Goal: Task Accomplishment & Management: Complete application form

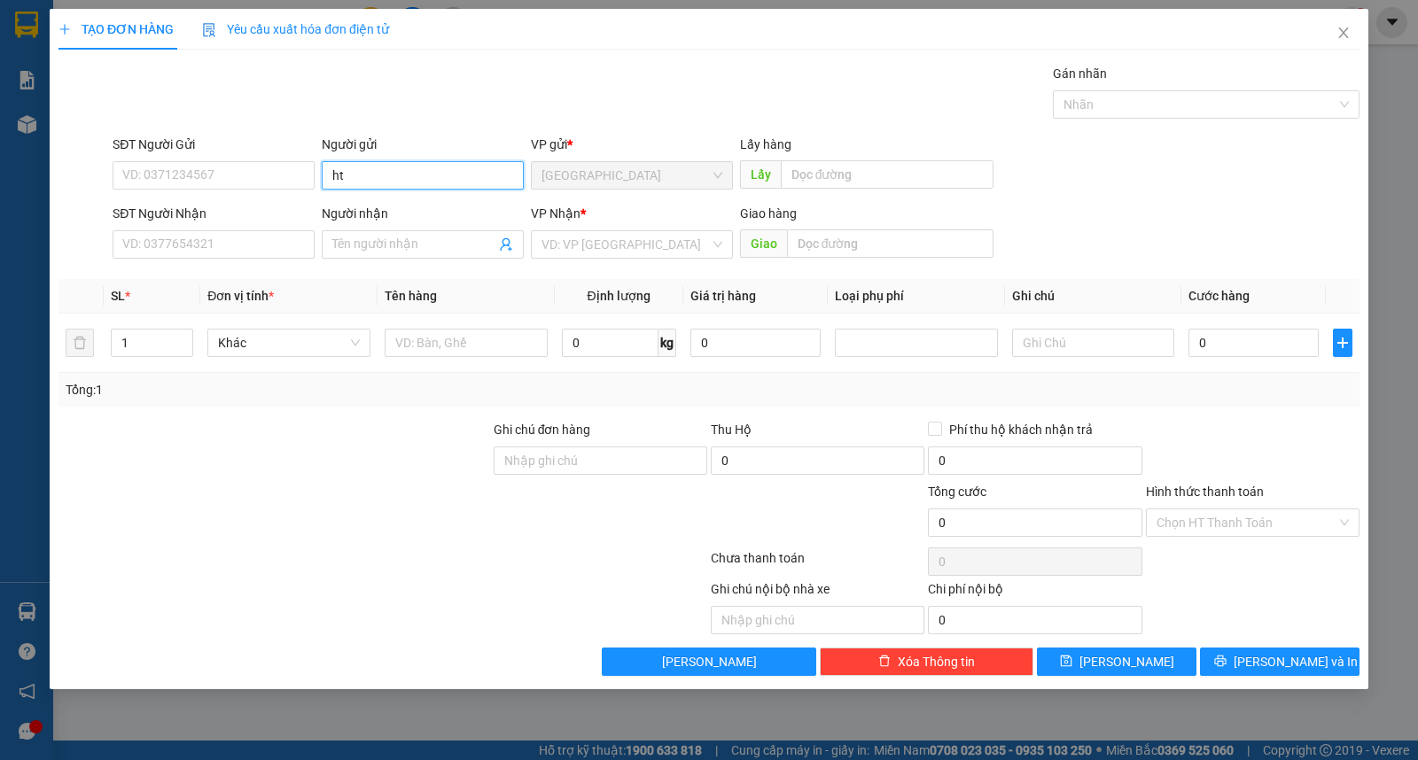
type input "h"
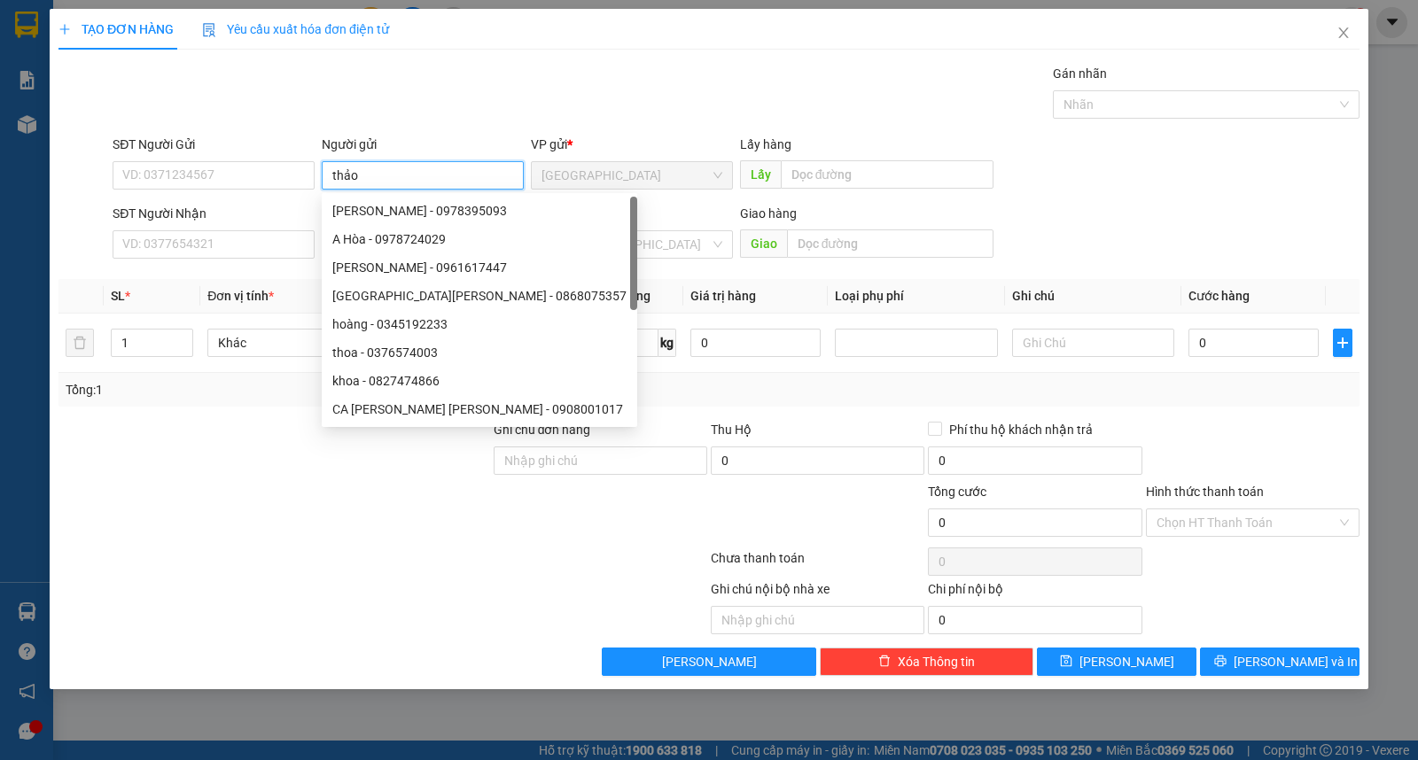
type input "thảo"
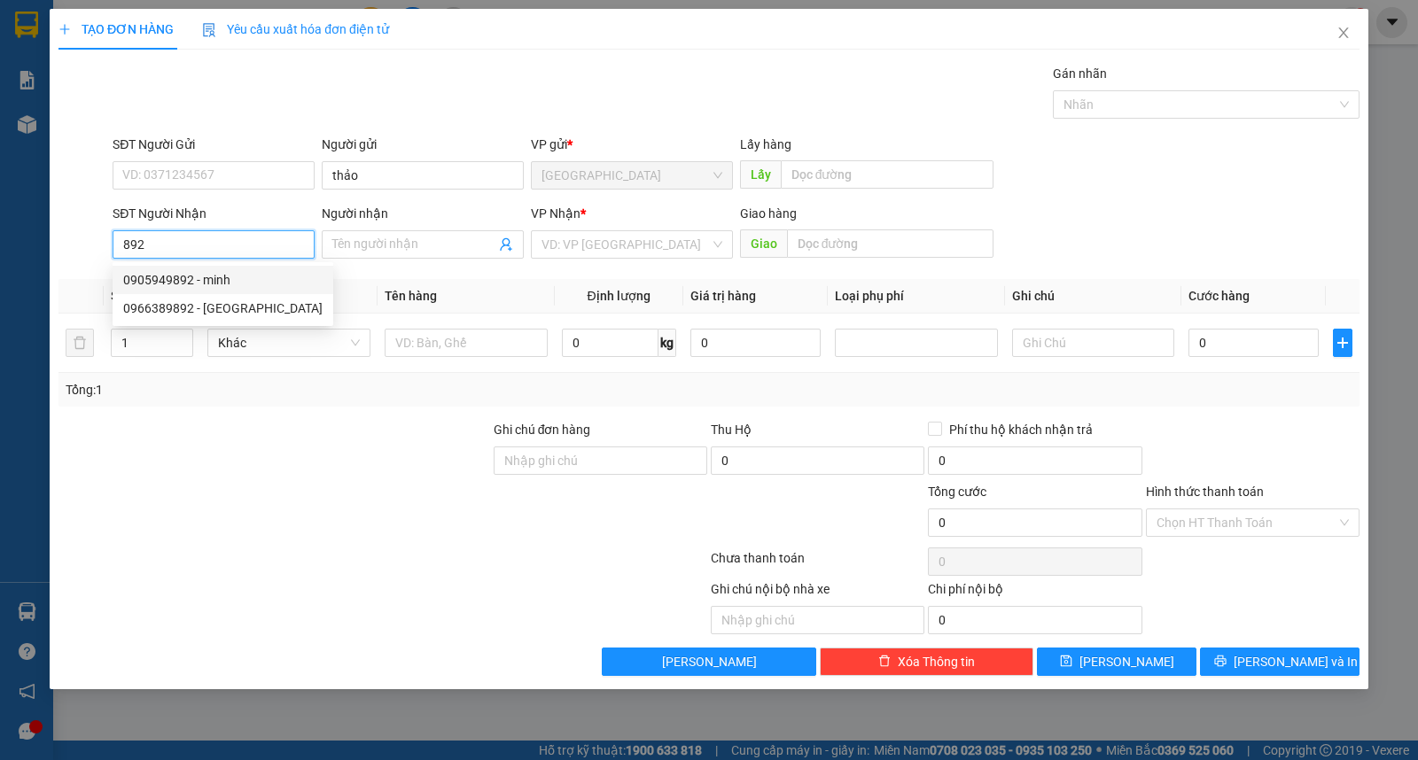
click at [201, 280] on div "0905949892 - minh" at bounding box center [222, 279] width 199 height 19
type input "0905949892"
type input "minh"
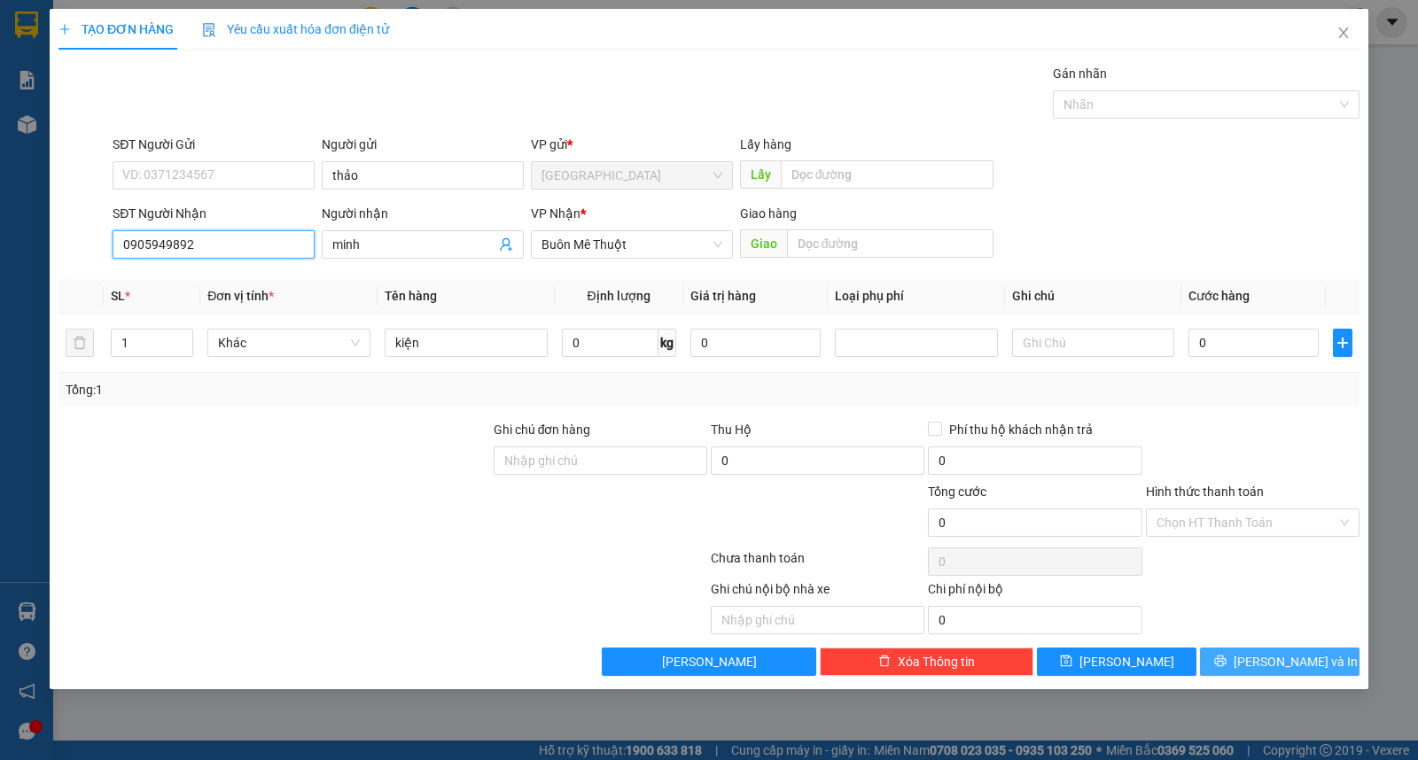
type input "0905949892"
click at [1253, 654] on button "[PERSON_NAME] và In" at bounding box center [1280, 662] width 160 height 28
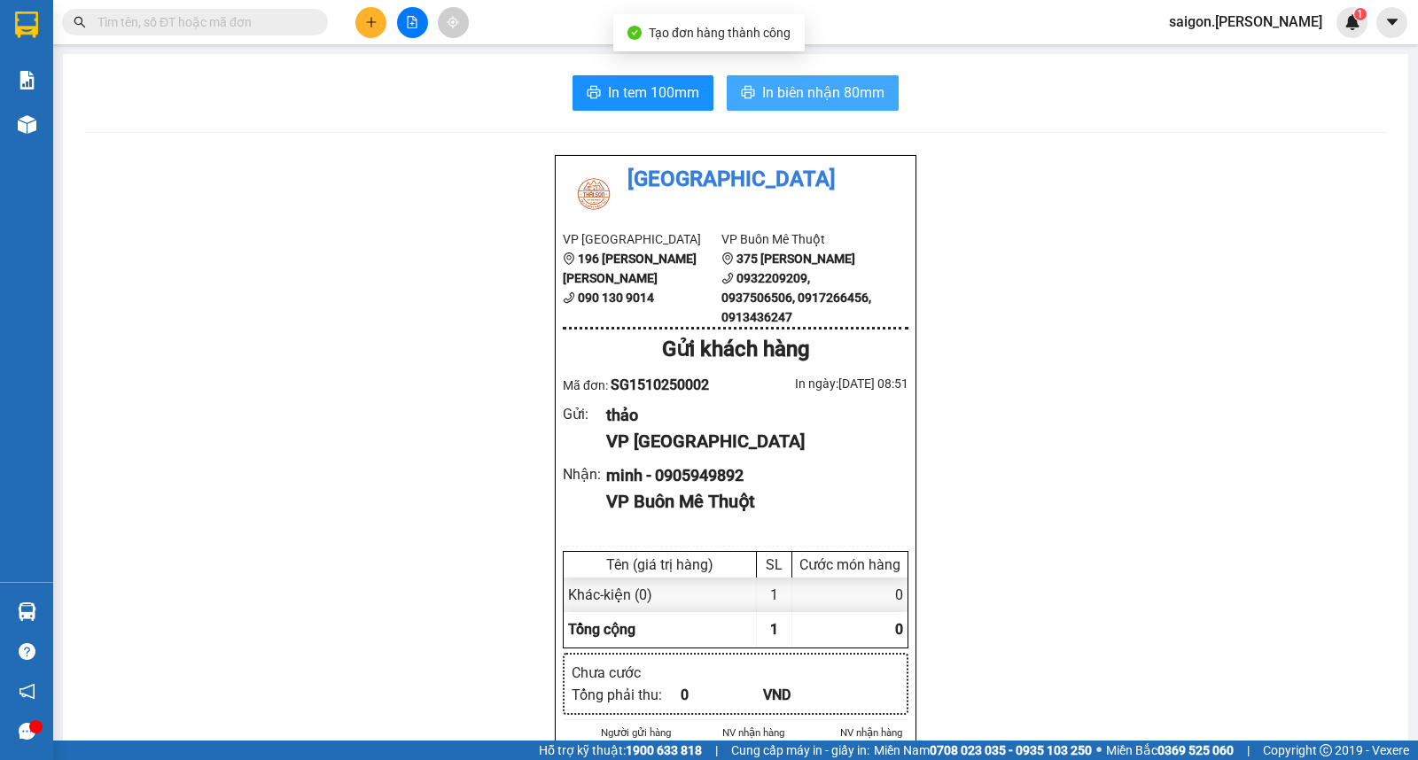
click at [833, 84] on span "In biên nhận 80mm" at bounding box center [823, 93] width 122 height 22
click at [269, 24] on input "text" at bounding box center [201, 21] width 209 height 19
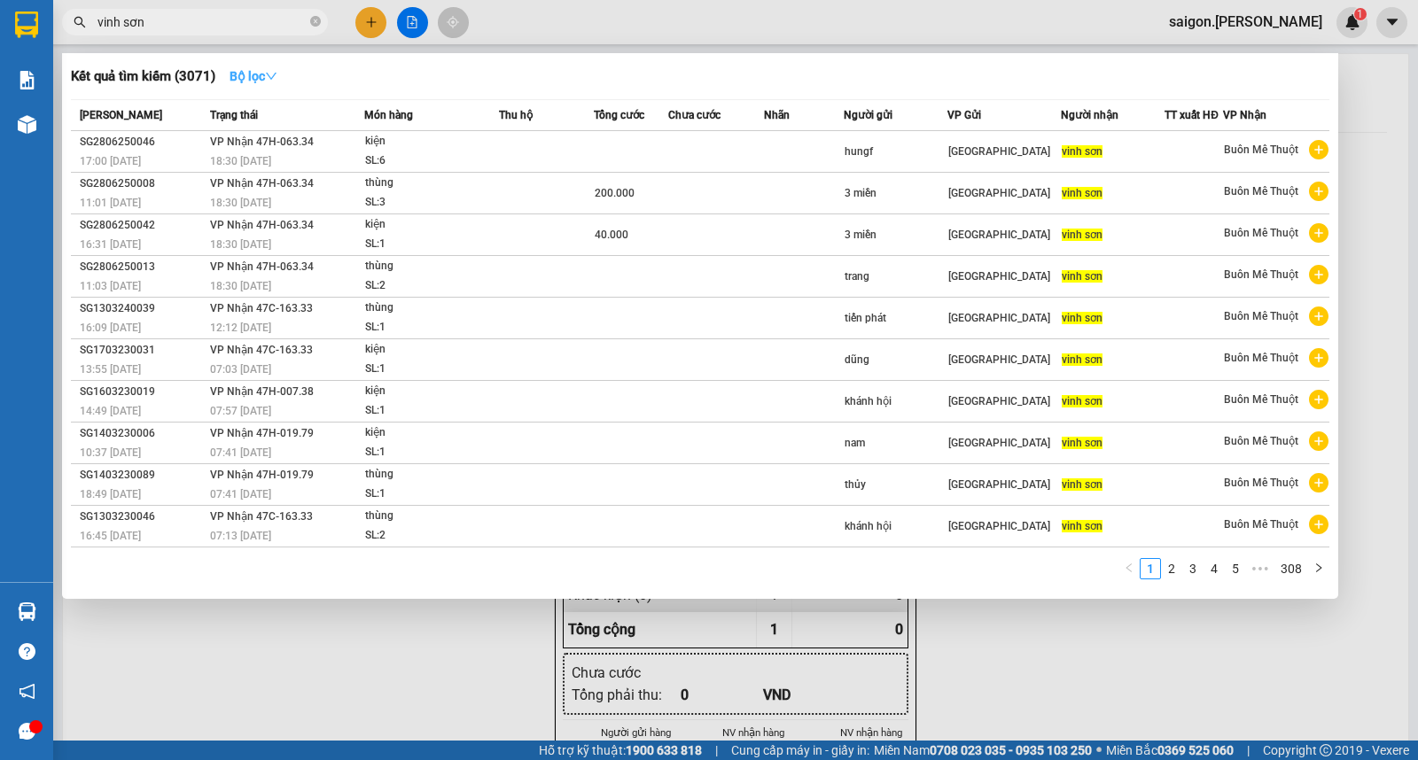
type input "vinh sơn"
click at [261, 74] on strong "Bộ lọc" at bounding box center [254, 76] width 48 height 14
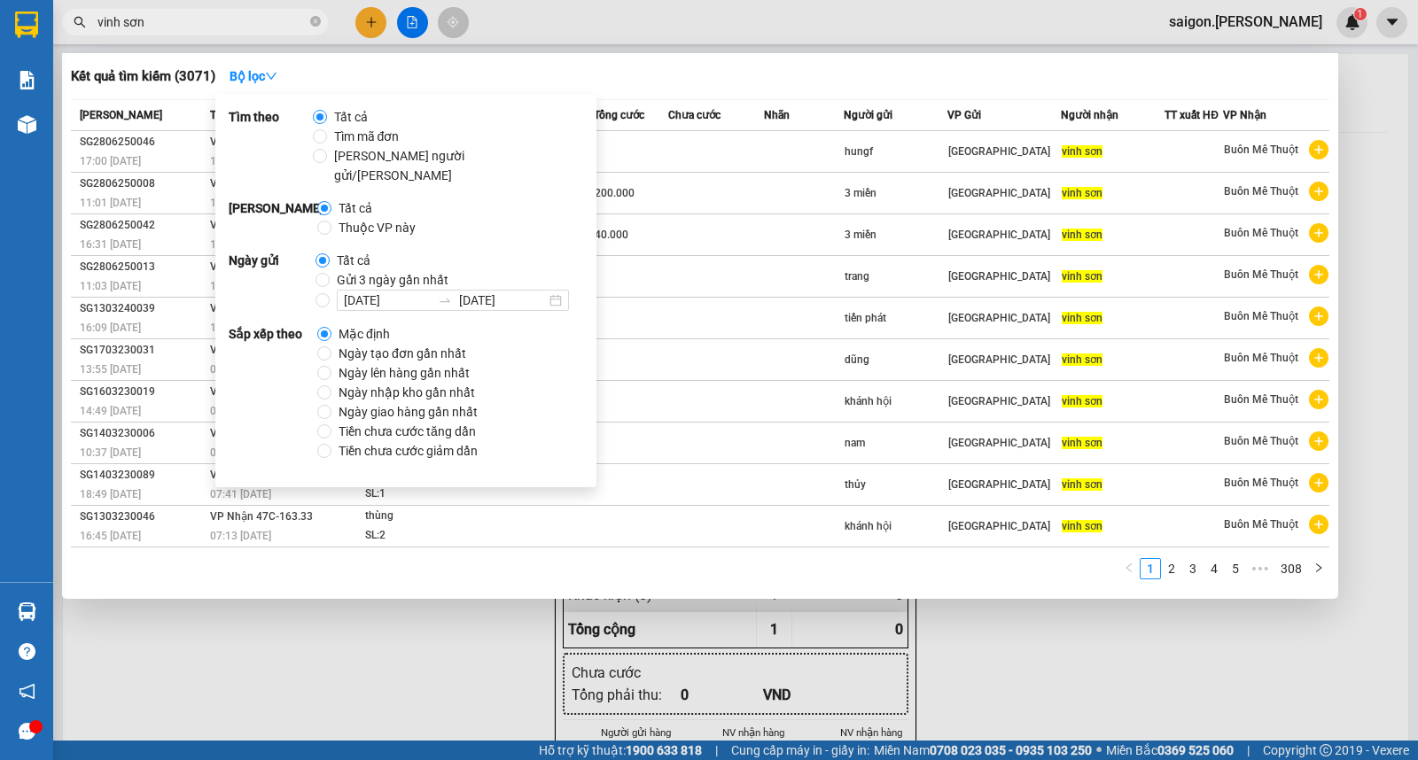
click at [366, 218] on span "Thuộc VP này" at bounding box center [376, 227] width 91 height 19
click at [331, 221] on input "Thuộc VP này" at bounding box center [324, 228] width 14 height 14
radio input "true"
radio input "false"
click at [381, 324] on span "Mặc định" at bounding box center [364, 333] width 66 height 19
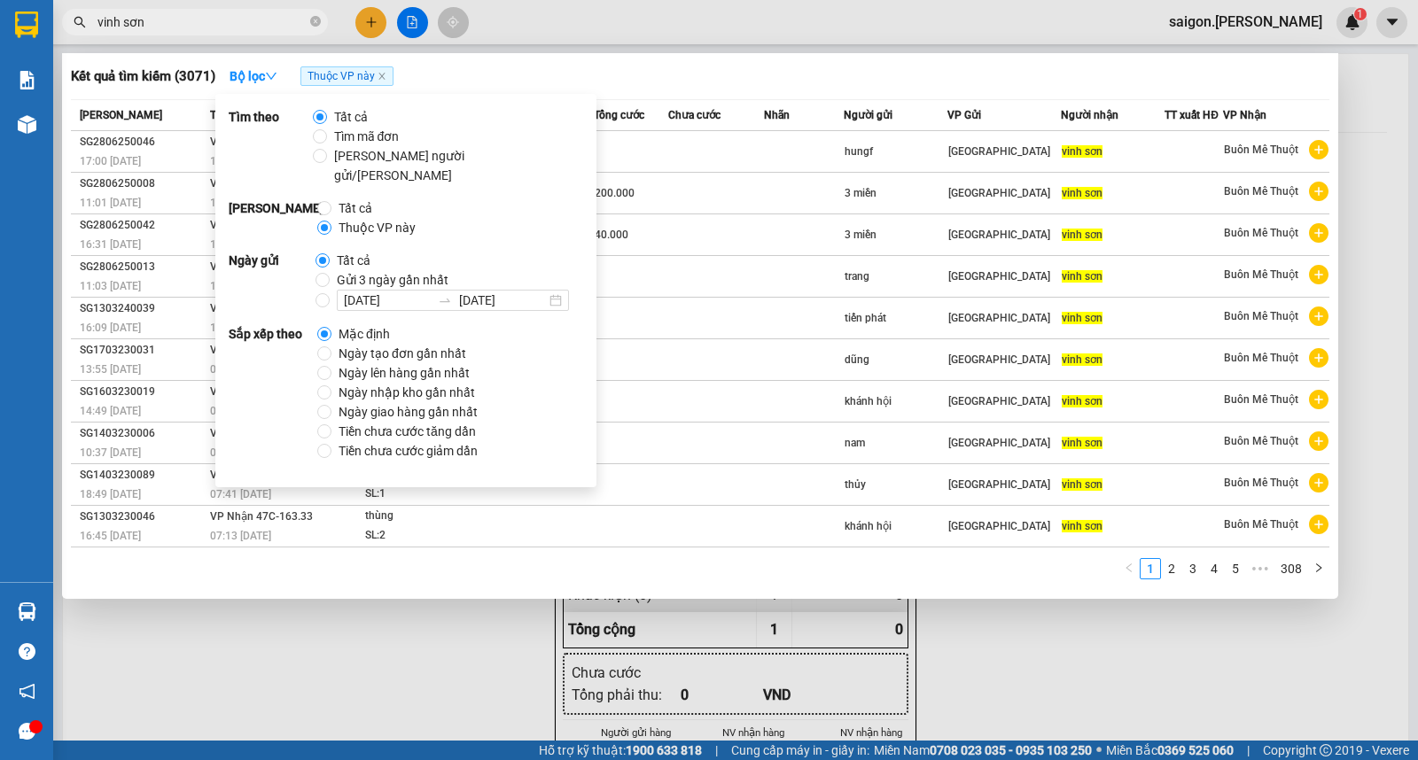
click at [331, 327] on input "Mặc định" at bounding box center [324, 334] width 14 height 14
click at [385, 344] on span "Ngày tạo đơn gần nhất" at bounding box center [402, 353] width 142 height 19
click at [331, 347] on input "Ngày tạo đơn gần nhất" at bounding box center [324, 354] width 14 height 14
radio input "true"
radio input "false"
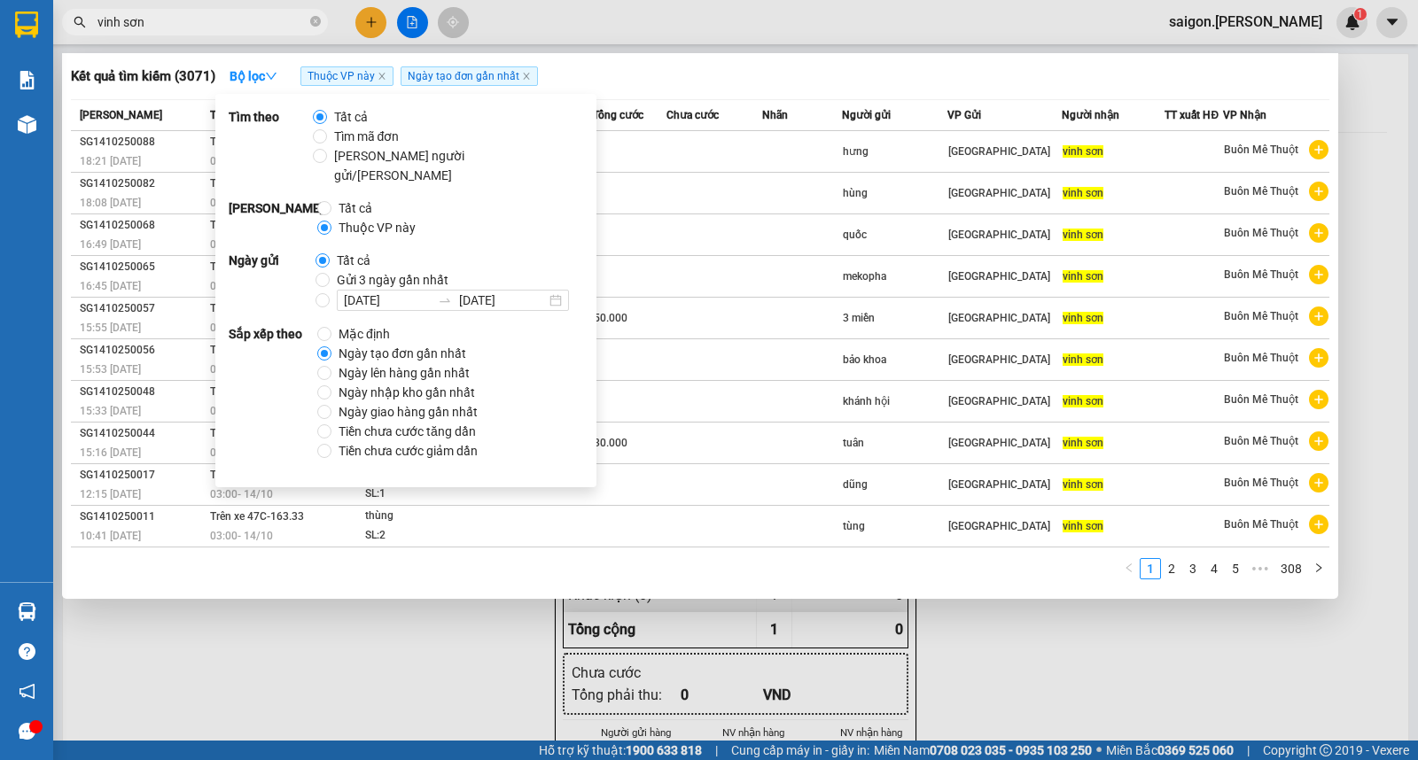
click at [683, 579] on div "1 2 3 4 5 ••• 308" at bounding box center [700, 574] width 1259 height 32
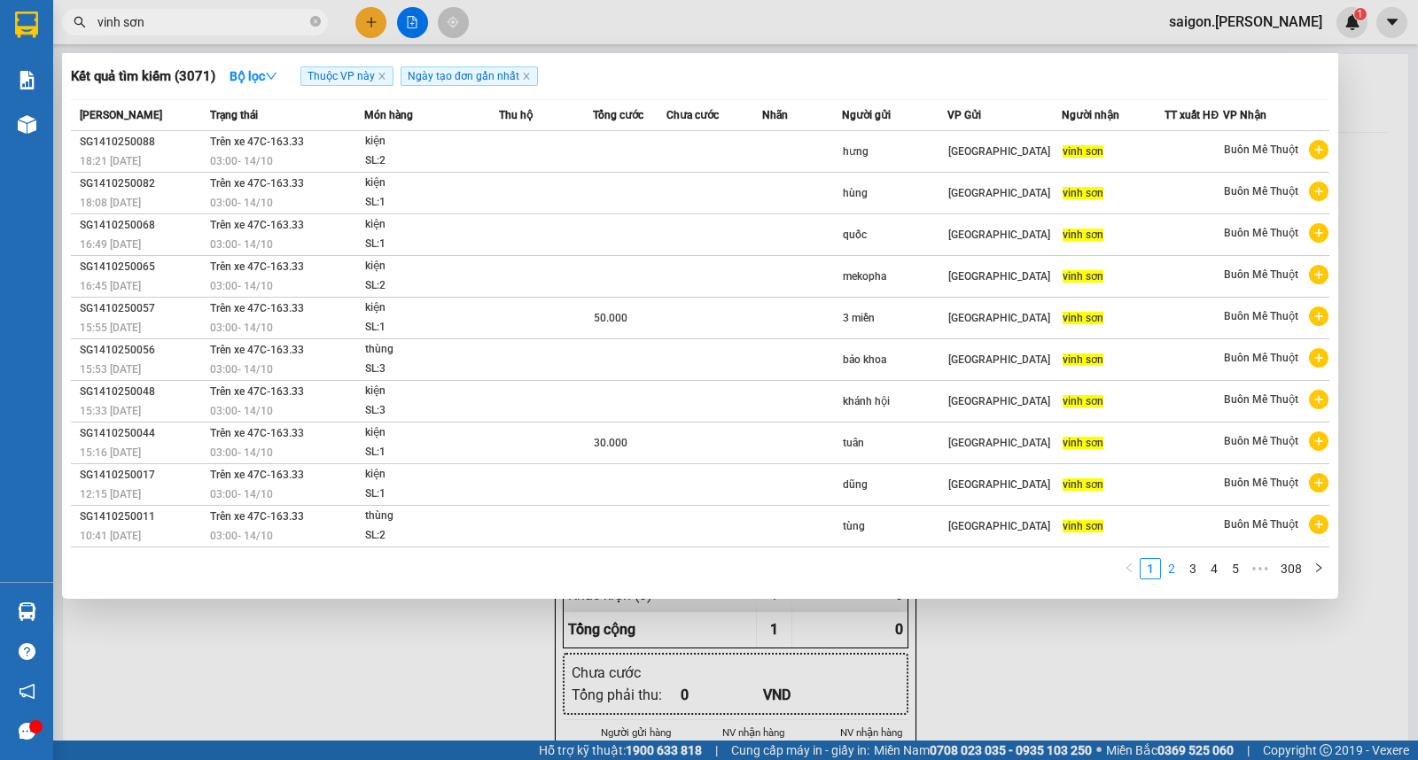
click at [1176, 580] on li "2" at bounding box center [1171, 568] width 21 height 21
click at [1152, 579] on link "1" at bounding box center [1150, 568] width 19 height 19
click at [862, 578] on div "1 2 3 4 5 ••• 308" at bounding box center [700, 574] width 1259 height 32
